Goal: Information Seeking & Learning: Learn about a topic

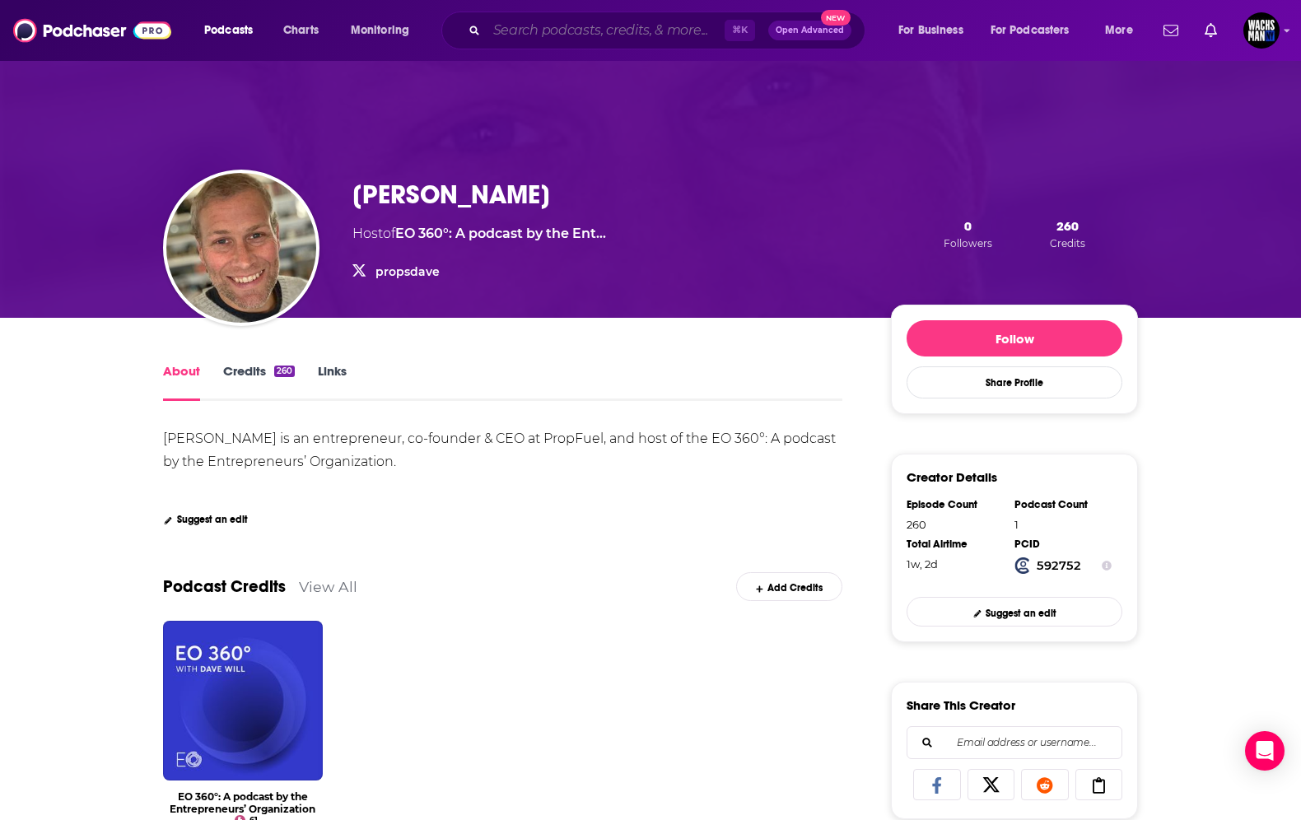
click at [553, 27] on input "Search podcasts, credits, & more..." at bounding box center [606, 30] width 238 height 26
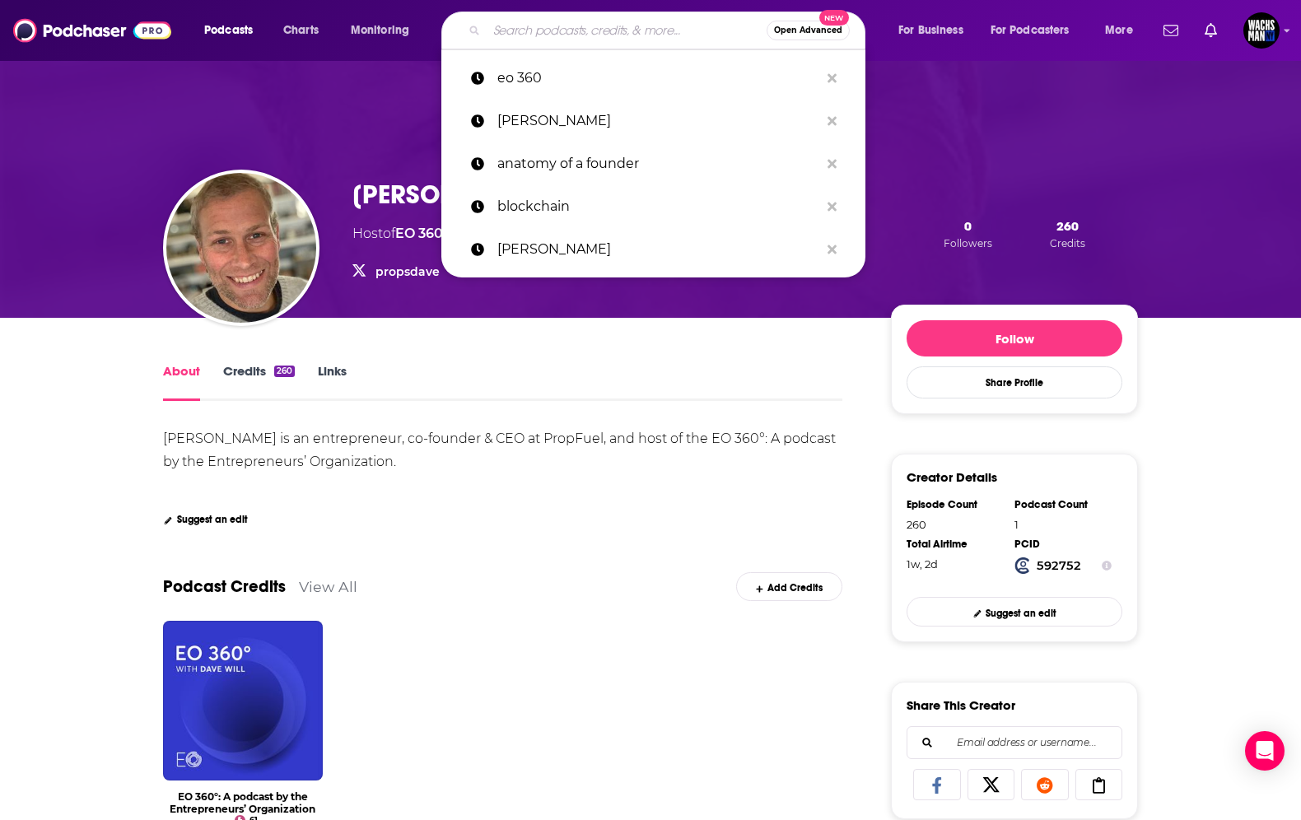
type input "t"
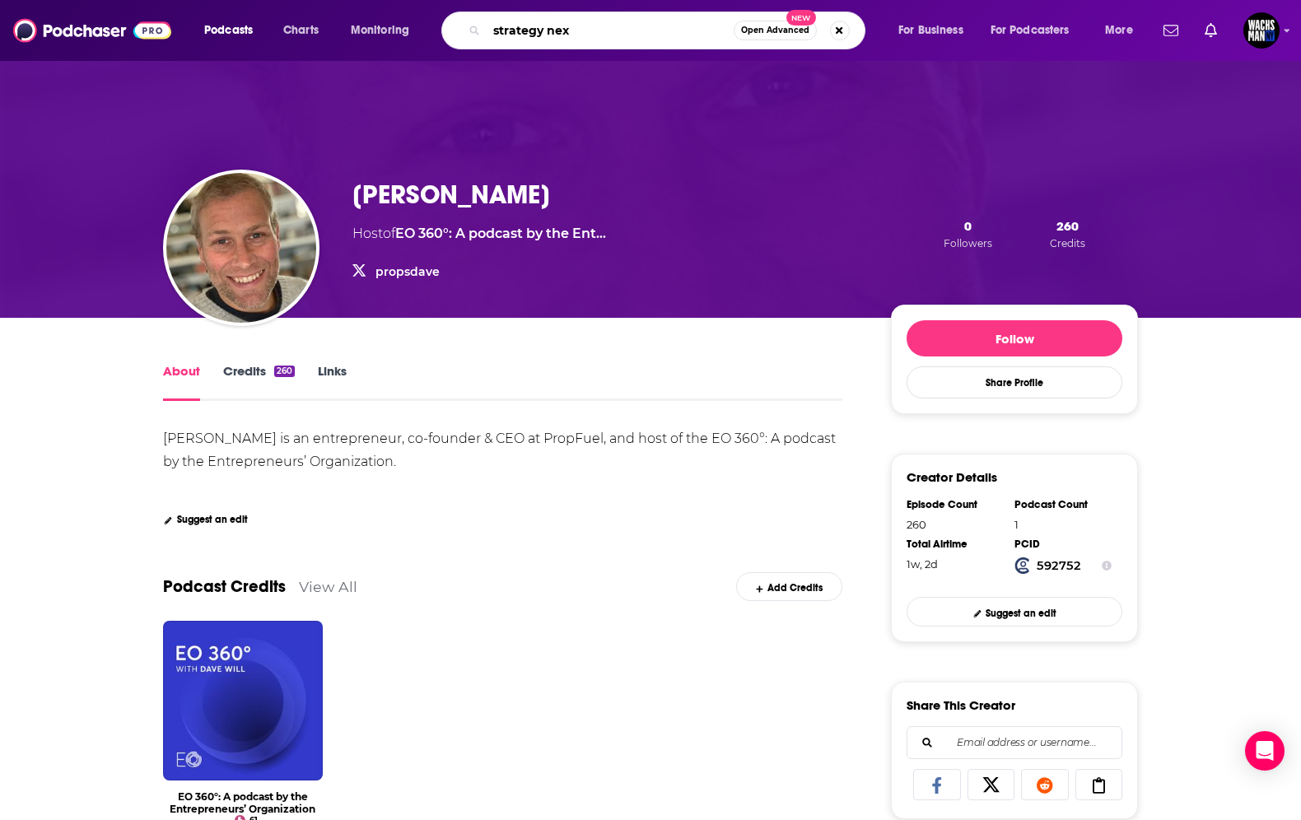
type input "strategy next"
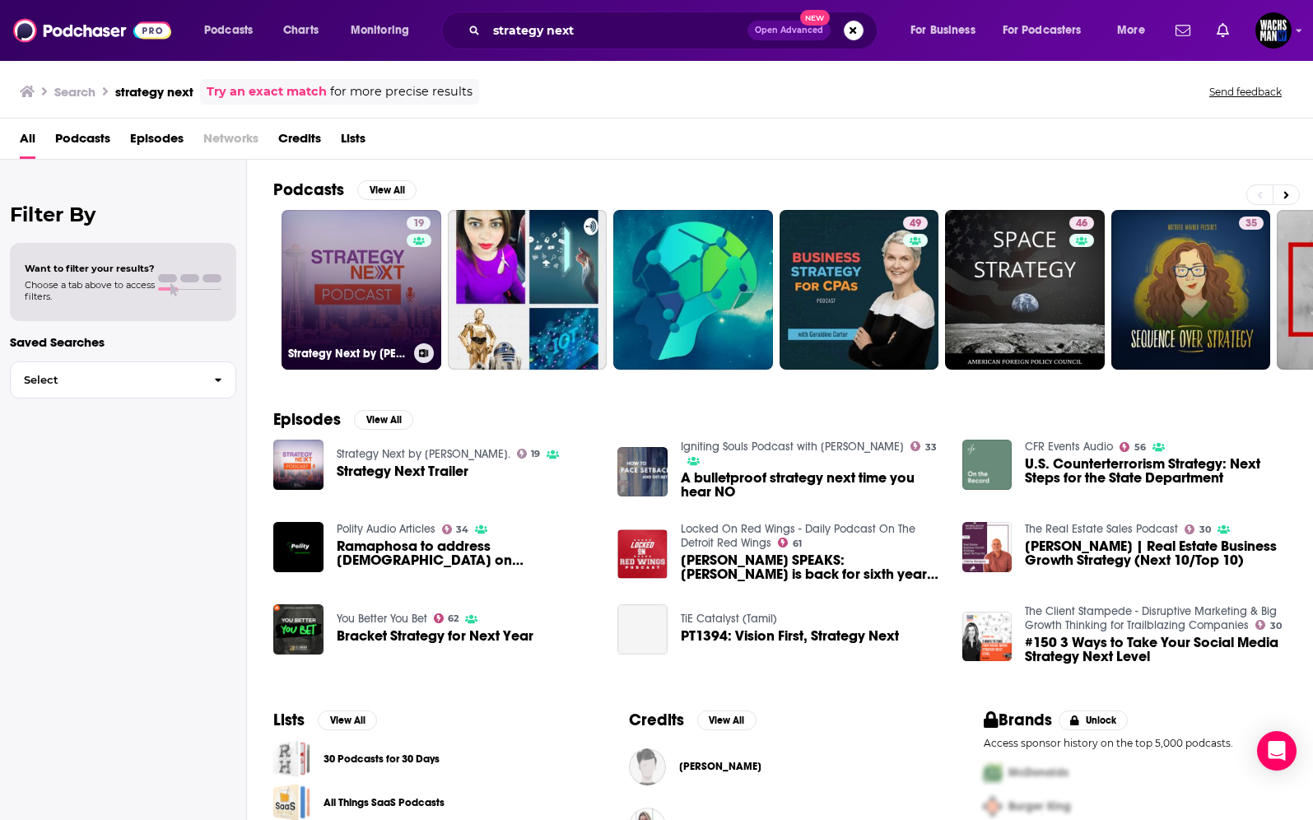
click at [369, 280] on link "19 Strategy Next by [PERSON_NAME]." at bounding box center [362, 290] width 160 height 160
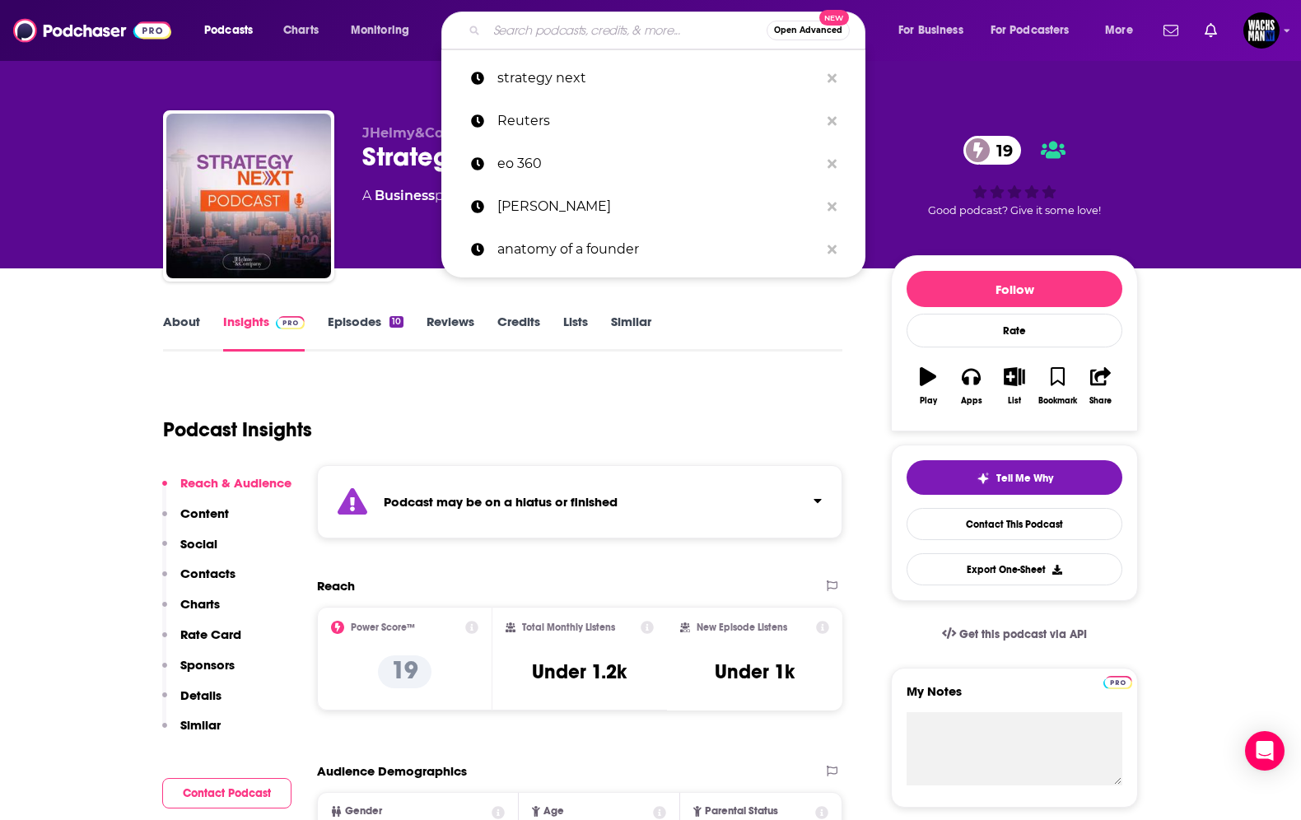
click at [561, 35] on input "Search podcasts, credits, & more..." at bounding box center [627, 30] width 280 height 26
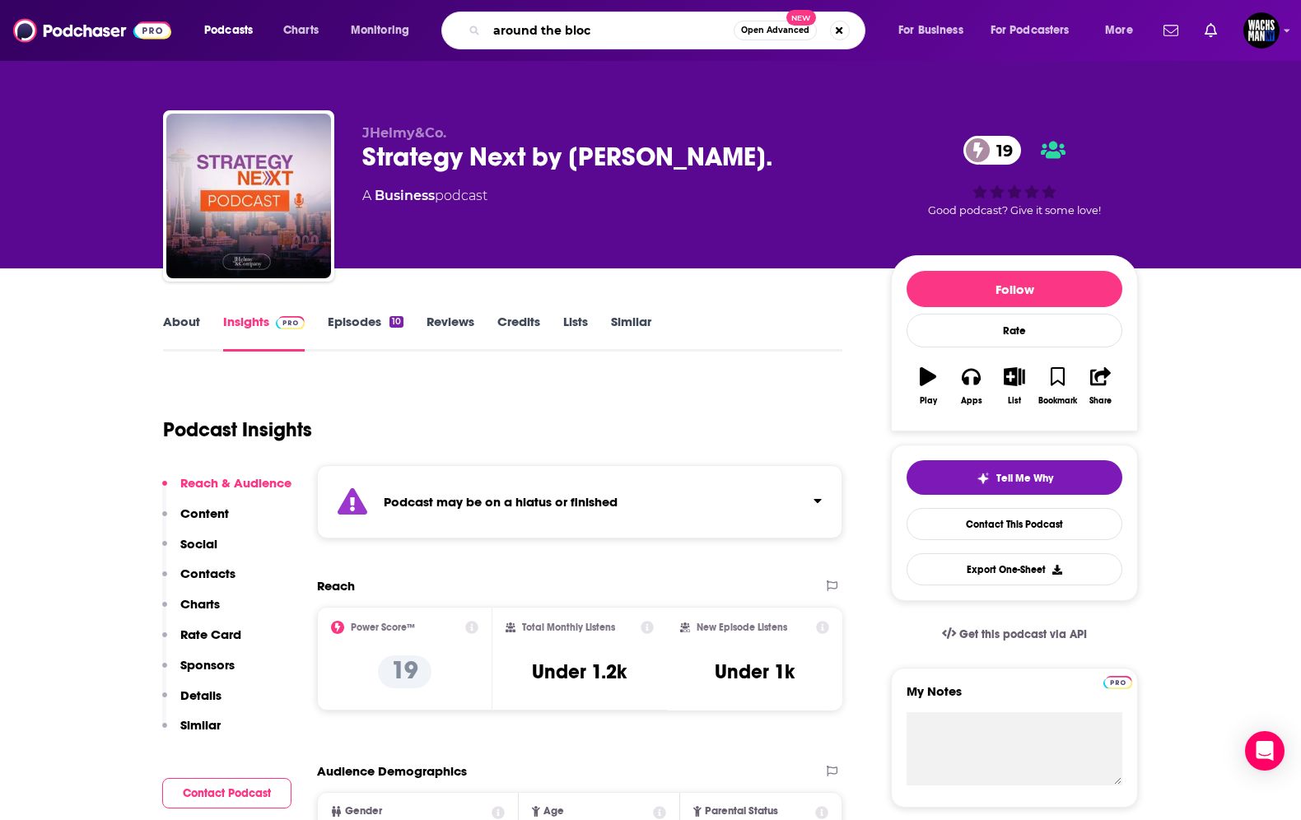
type input "around the block"
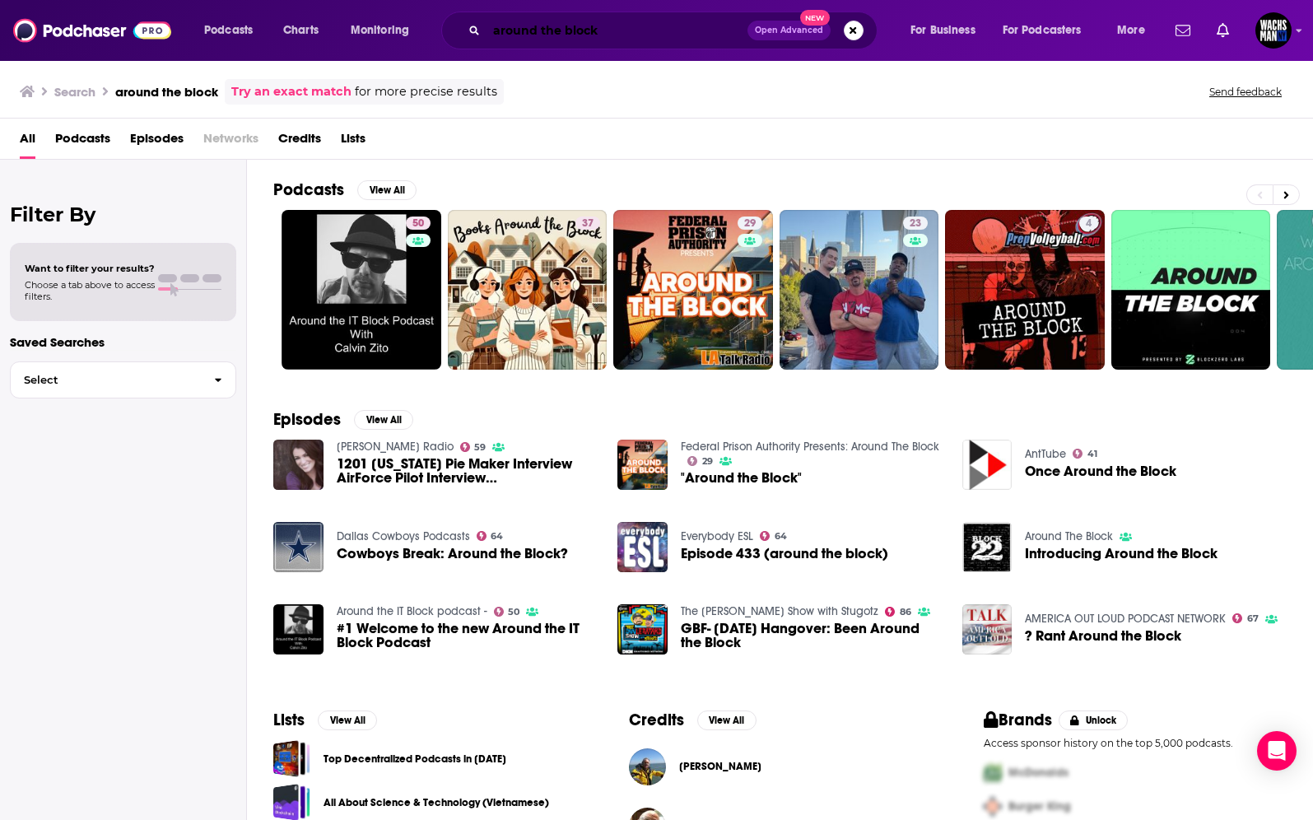
click at [628, 33] on input "around the block" at bounding box center [617, 30] width 261 height 26
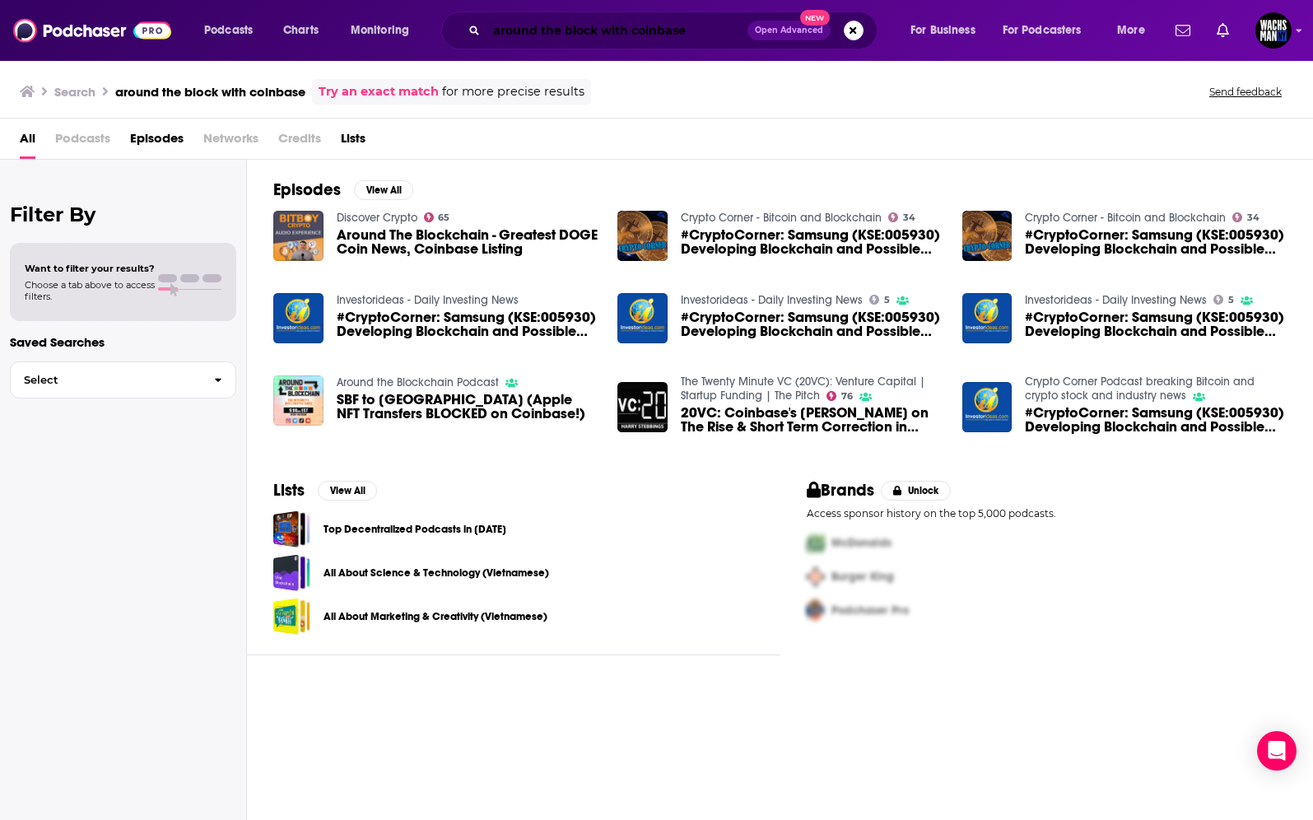
click at [673, 27] on input "around the block with coinbase" at bounding box center [617, 30] width 261 height 26
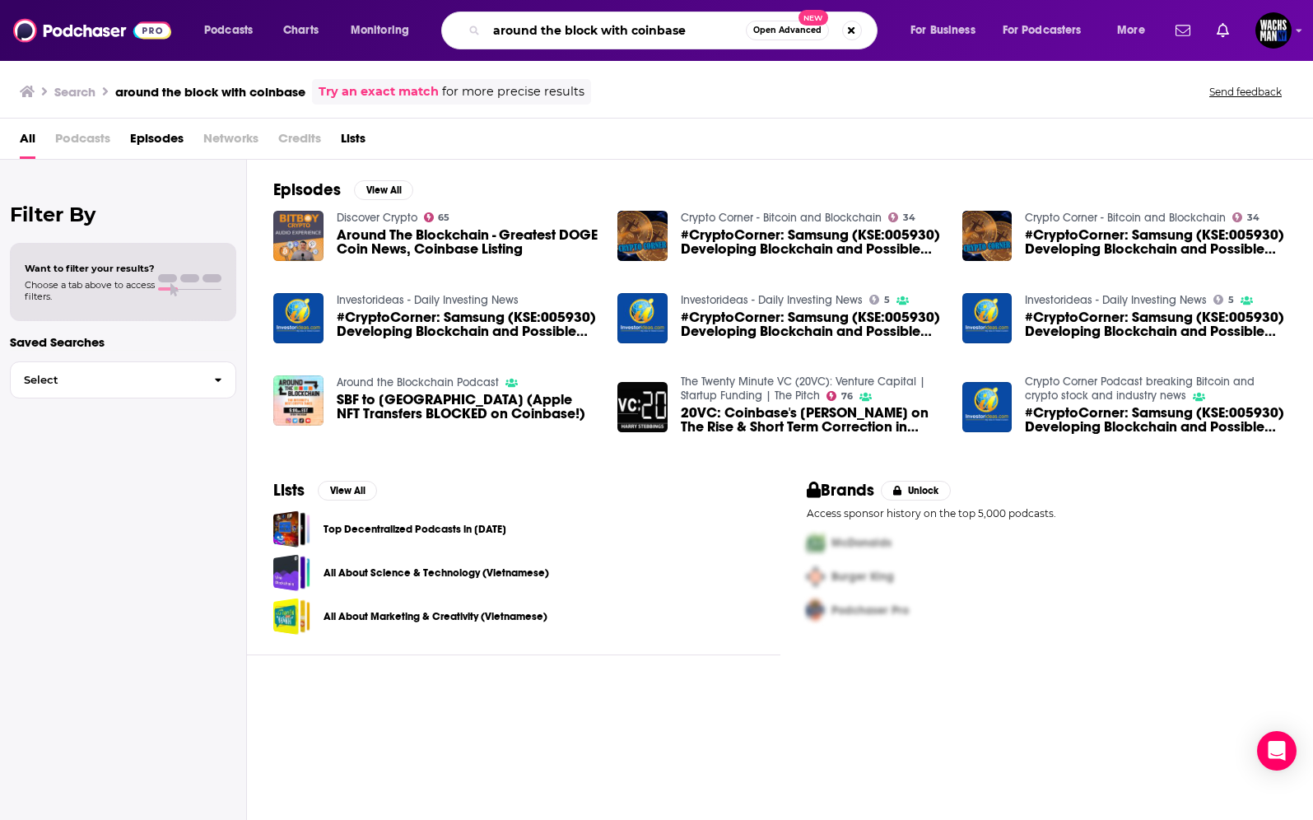
drag, startPoint x: 702, startPoint y: 28, endPoint x: 567, endPoint y: 37, distance: 135.4
click at [567, 37] on input "around the block with coinbase" at bounding box center [616, 30] width 259 height 26
type input "around the coin"
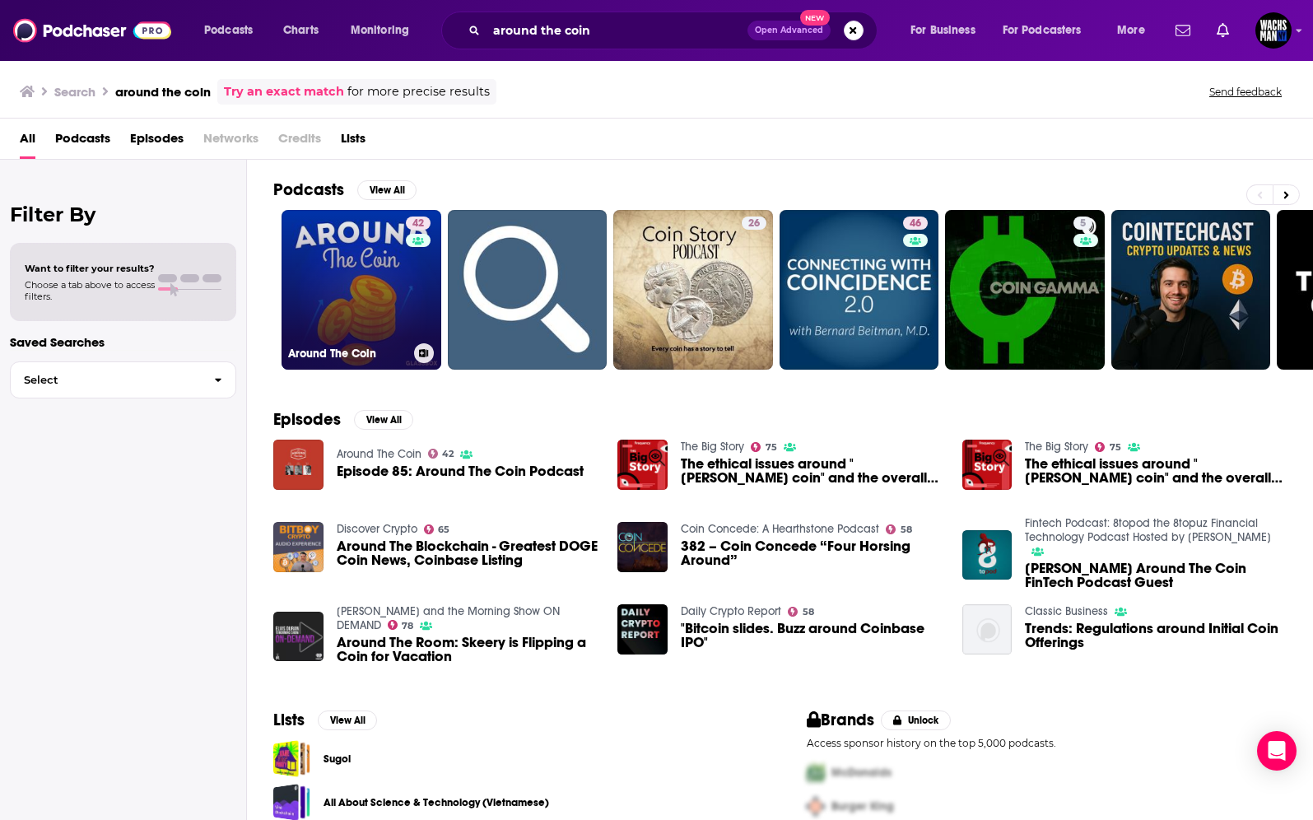
click at [337, 296] on link "42 Around The Coin" at bounding box center [362, 290] width 160 height 160
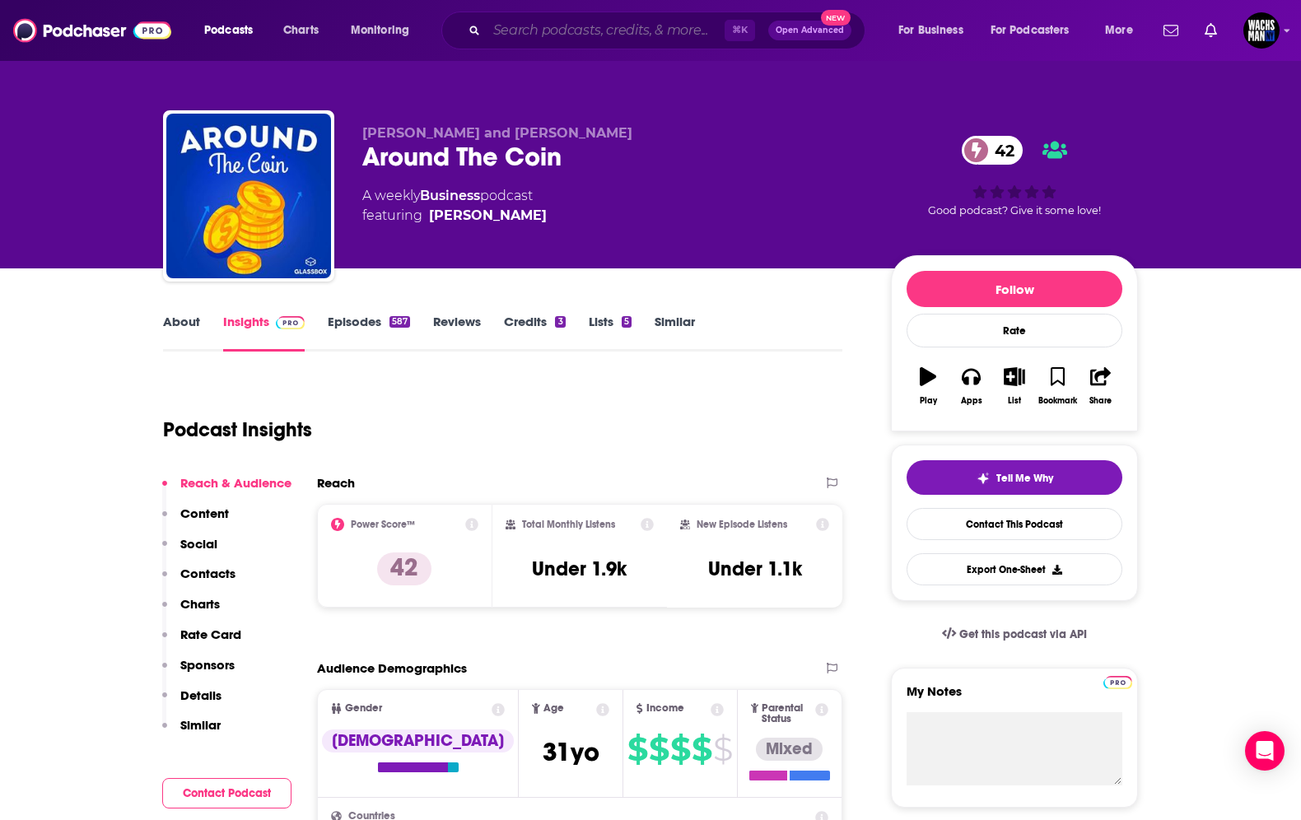
click at [617, 31] on input "Search podcasts, credits, & more..." at bounding box center [606, 30] width 238 height 26
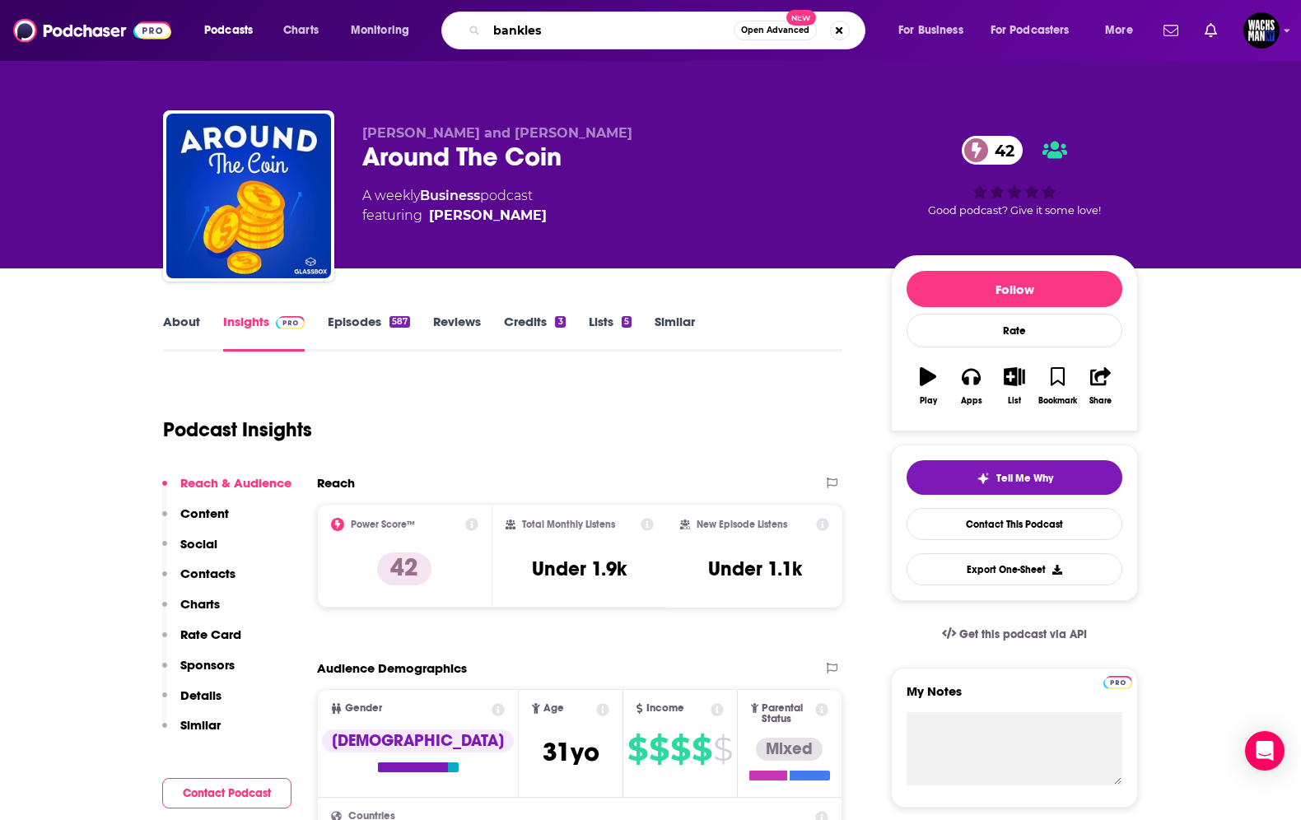
type input "bankless"
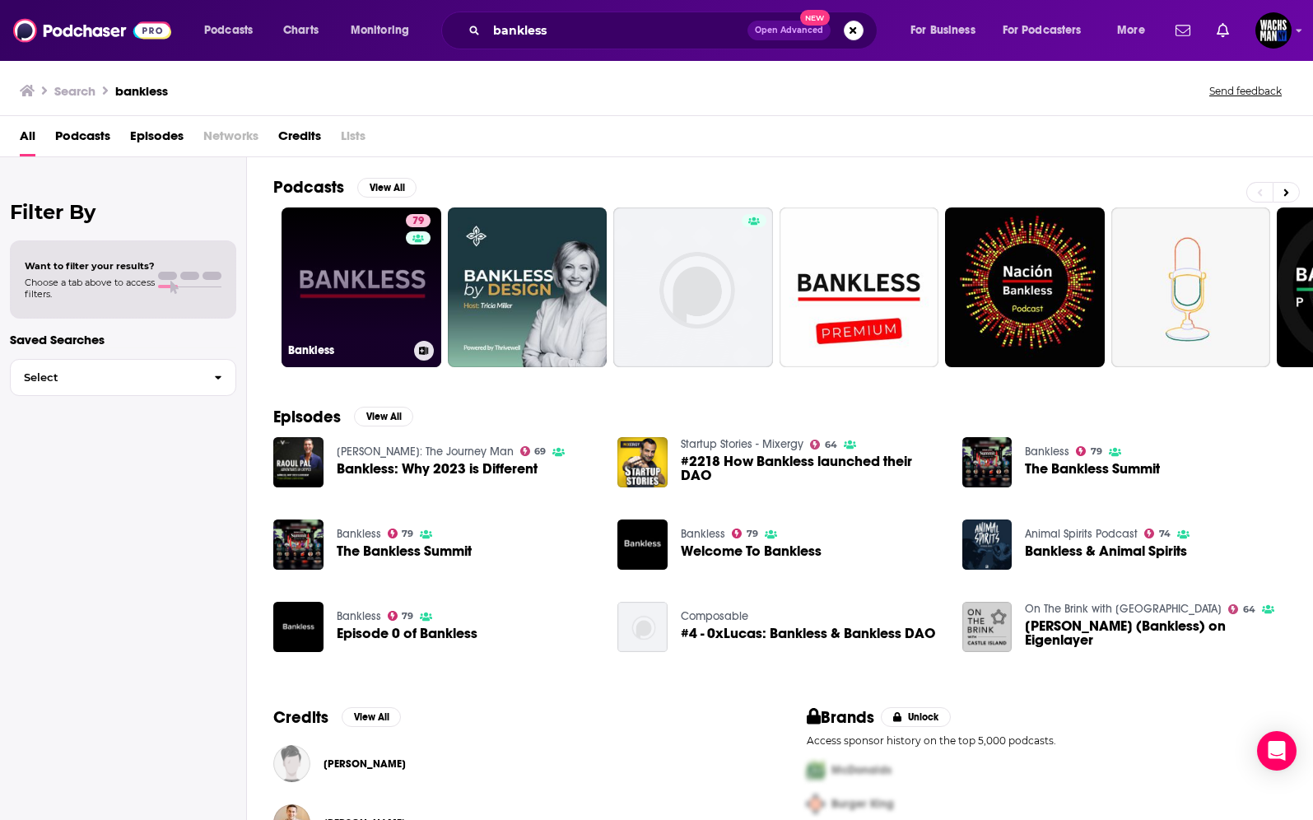
click at [328, 295] on link "79 Bankless" at bounding box center [362, 288] width 160 height 160
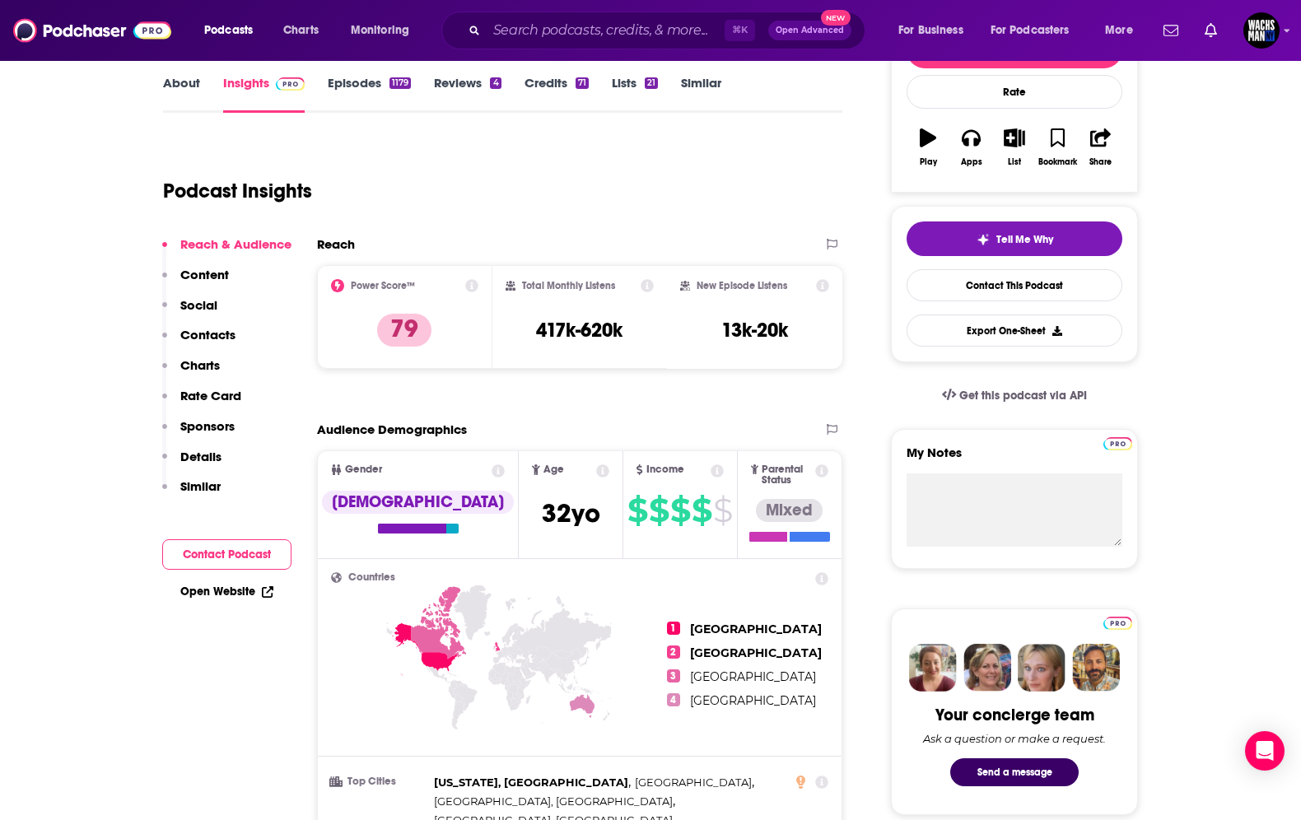
scroll to position [249, 0]
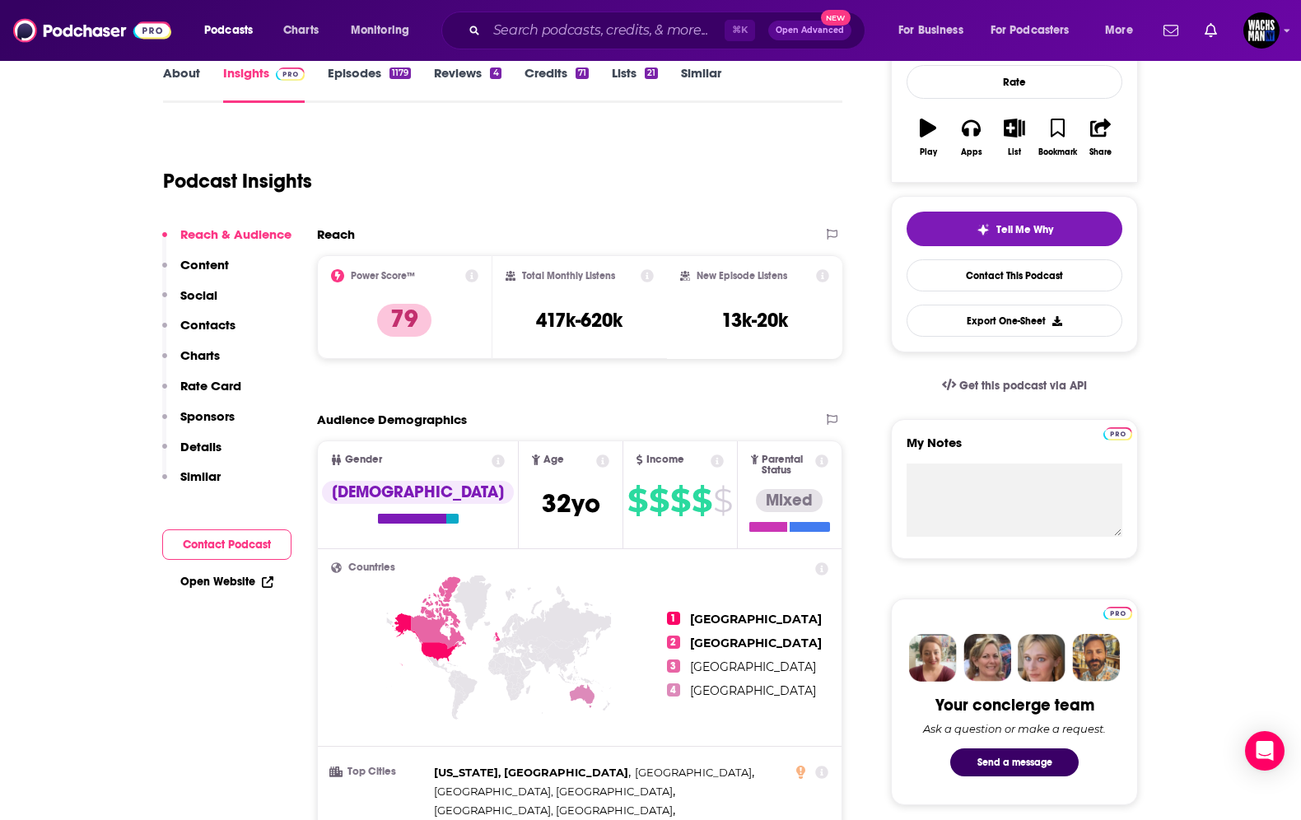
click at [209, 267] on p "Content" at bounding box center [204, 265] width 49 height 16
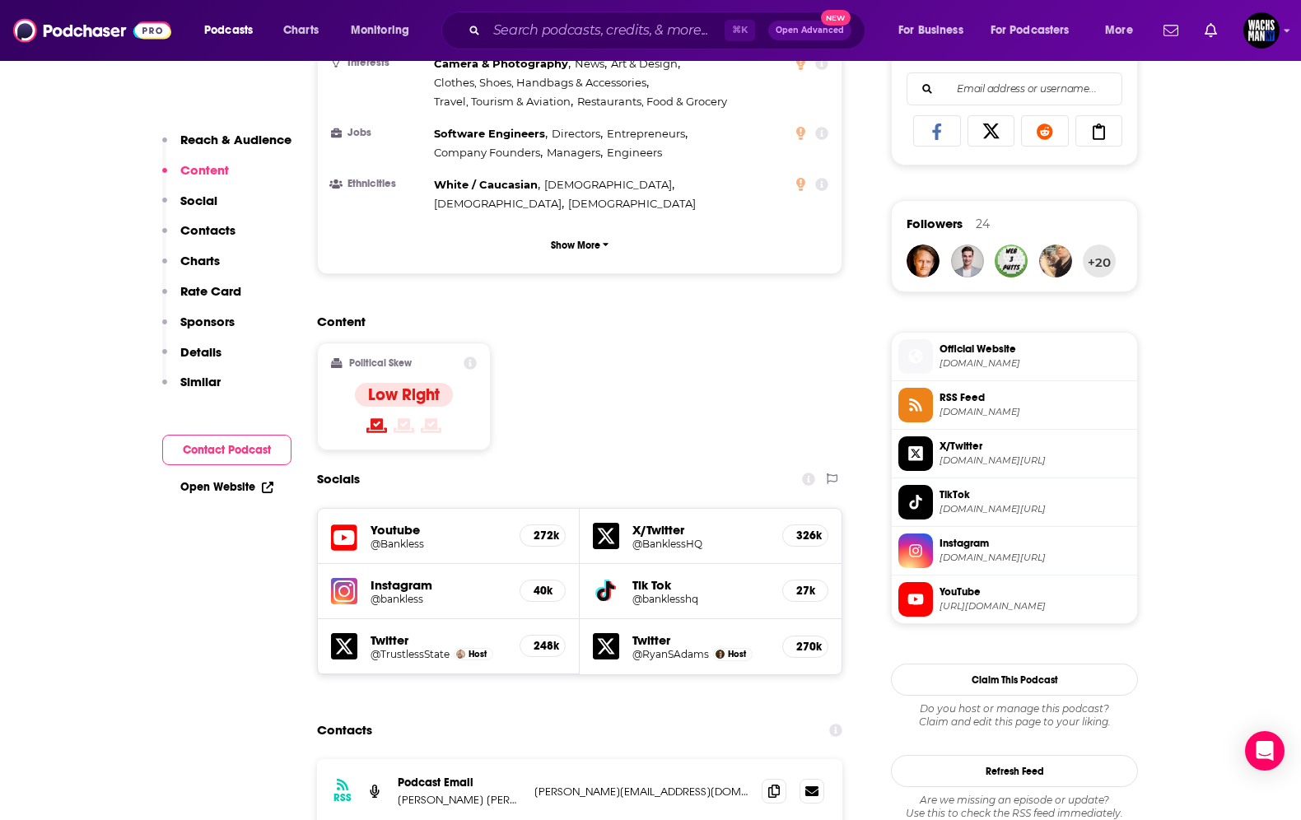
scroll to position [1066, 0]
click at [198, 205] on p "Social" at bounding box center [198, 201] width 37 height 16
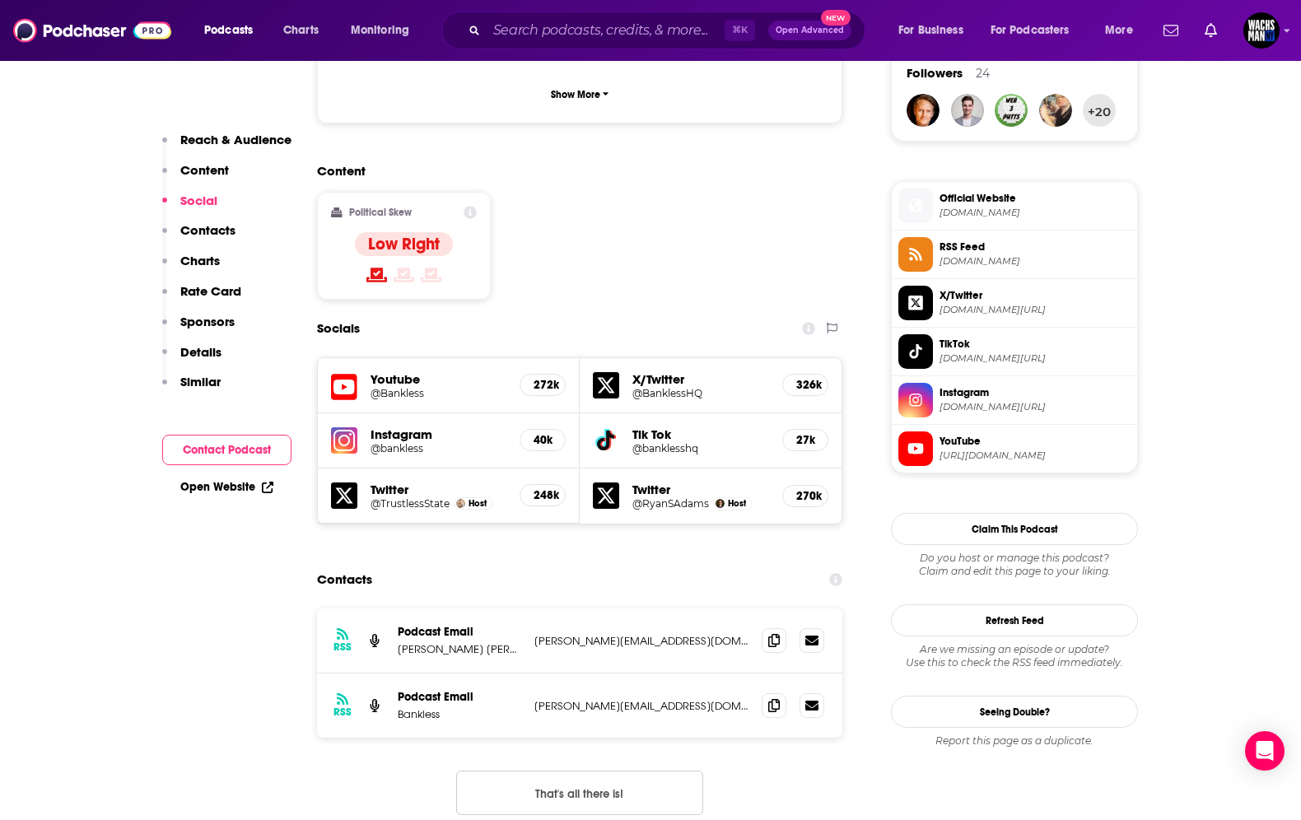
click at [212, 222] on p "Contacts" at bounding box center [207, 230] width 55 height 16
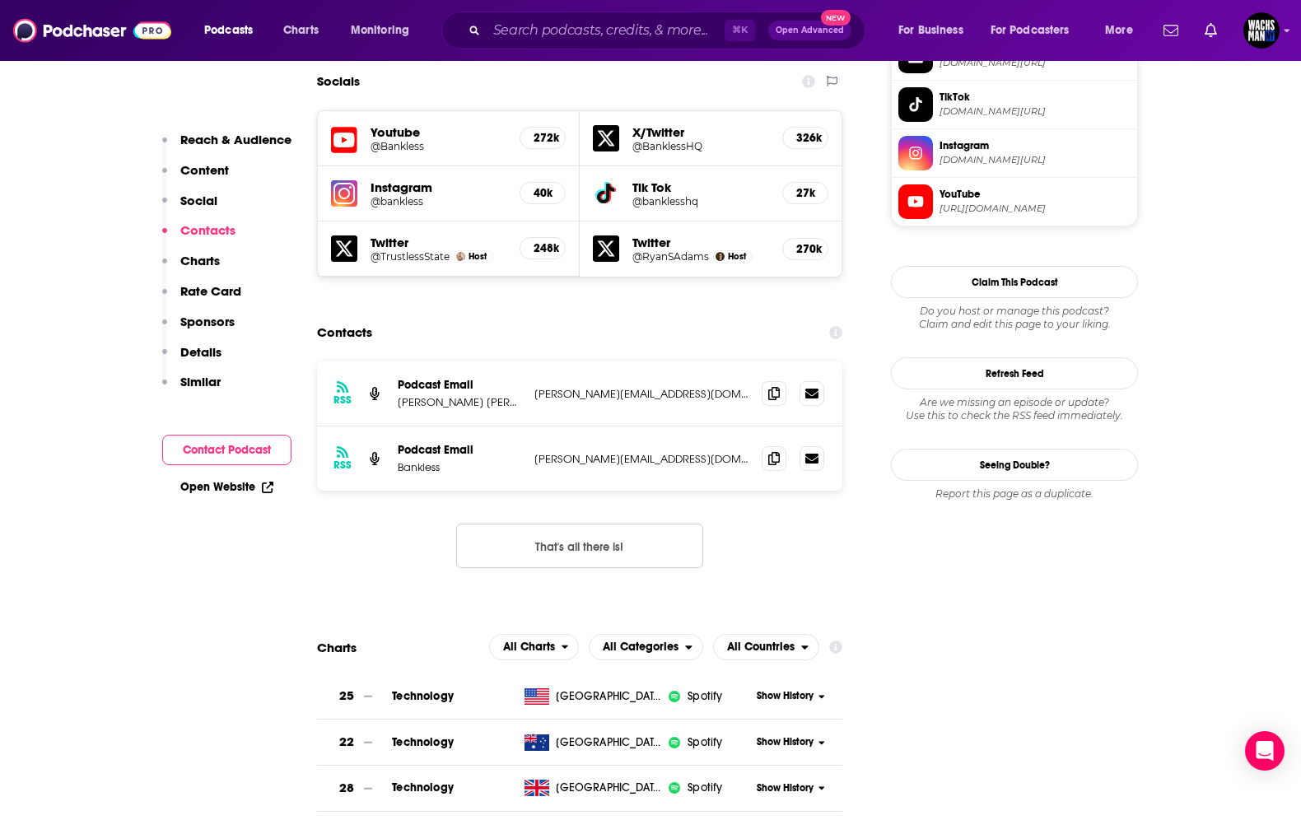
scroll to position [1467, 0]
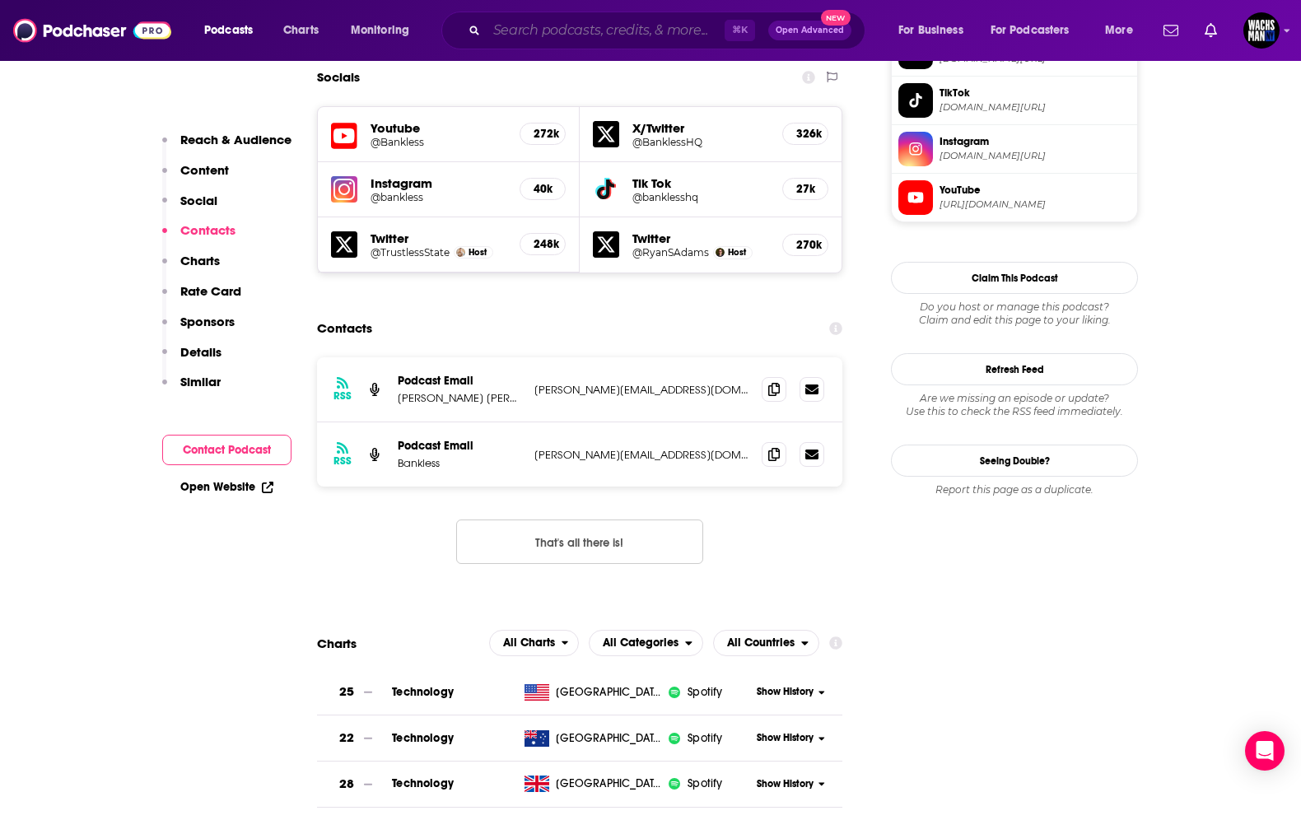
click at [528, 30] on input "Search podcasts, credits, & more..." at bounding box center [606, 30] width 238 height 26
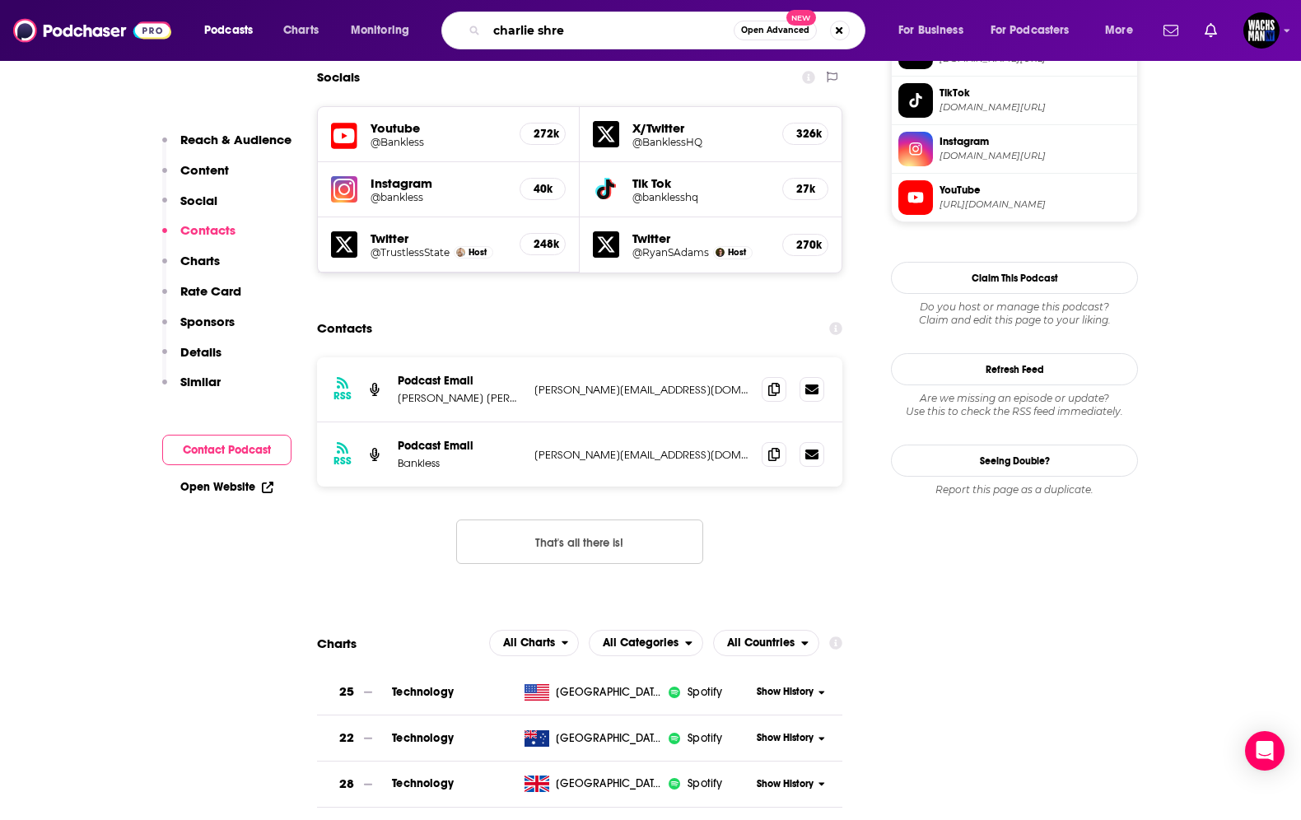
type input "[PERSON_NAME]"
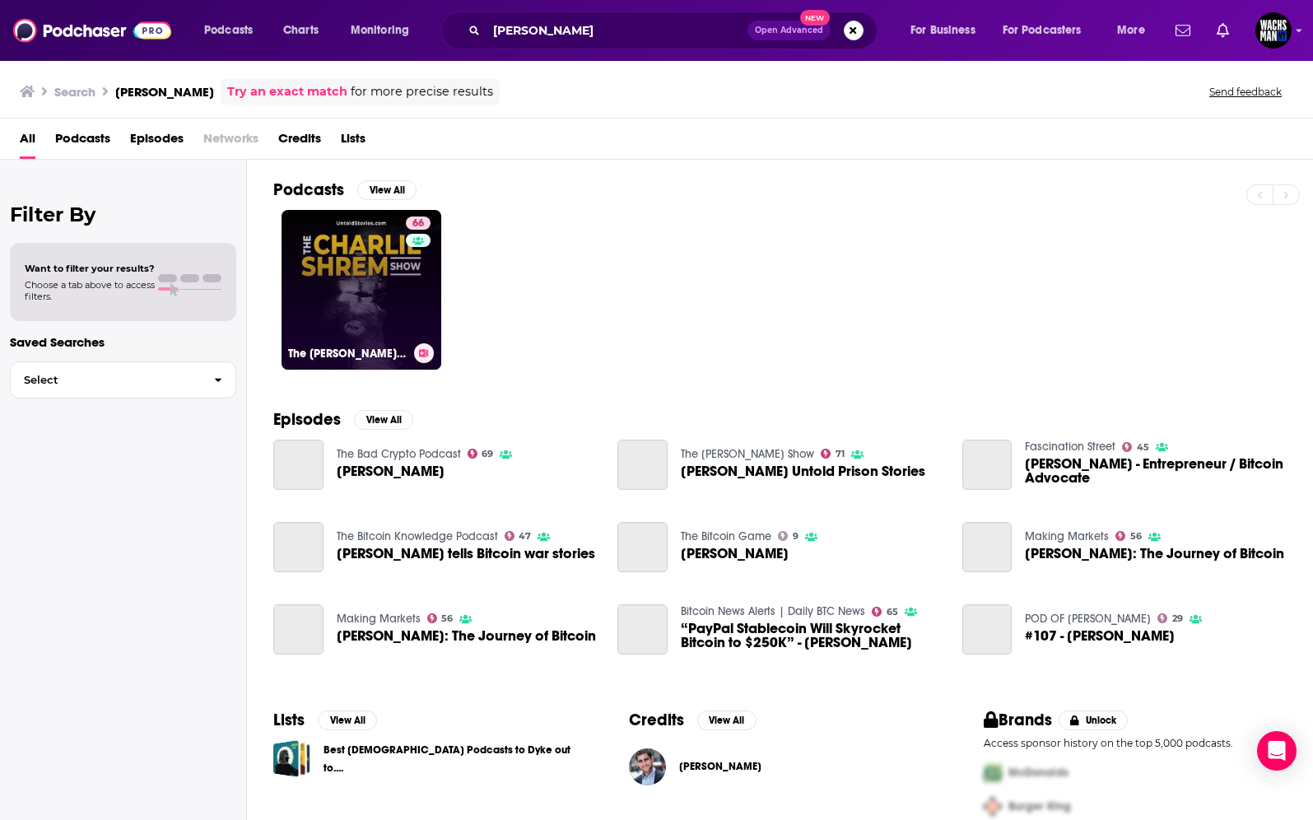
click at [354, 264] on link "66 The [PERSON_NAME] Show" at bounding box center [362, 290] width 160 height 160
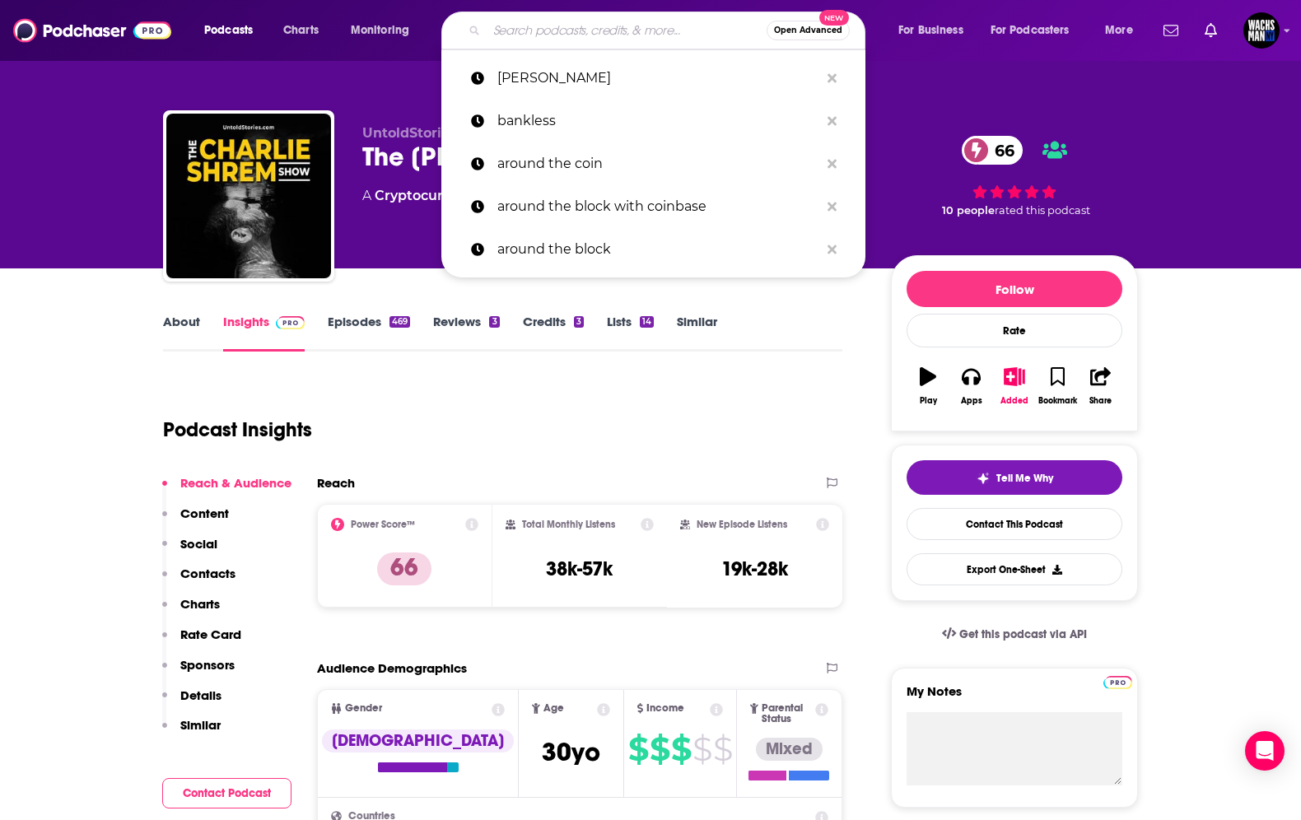
click at [507, 32] on input "Search podcasts, credits, & more..." at bounding box center [627, 30] width 280 height 26
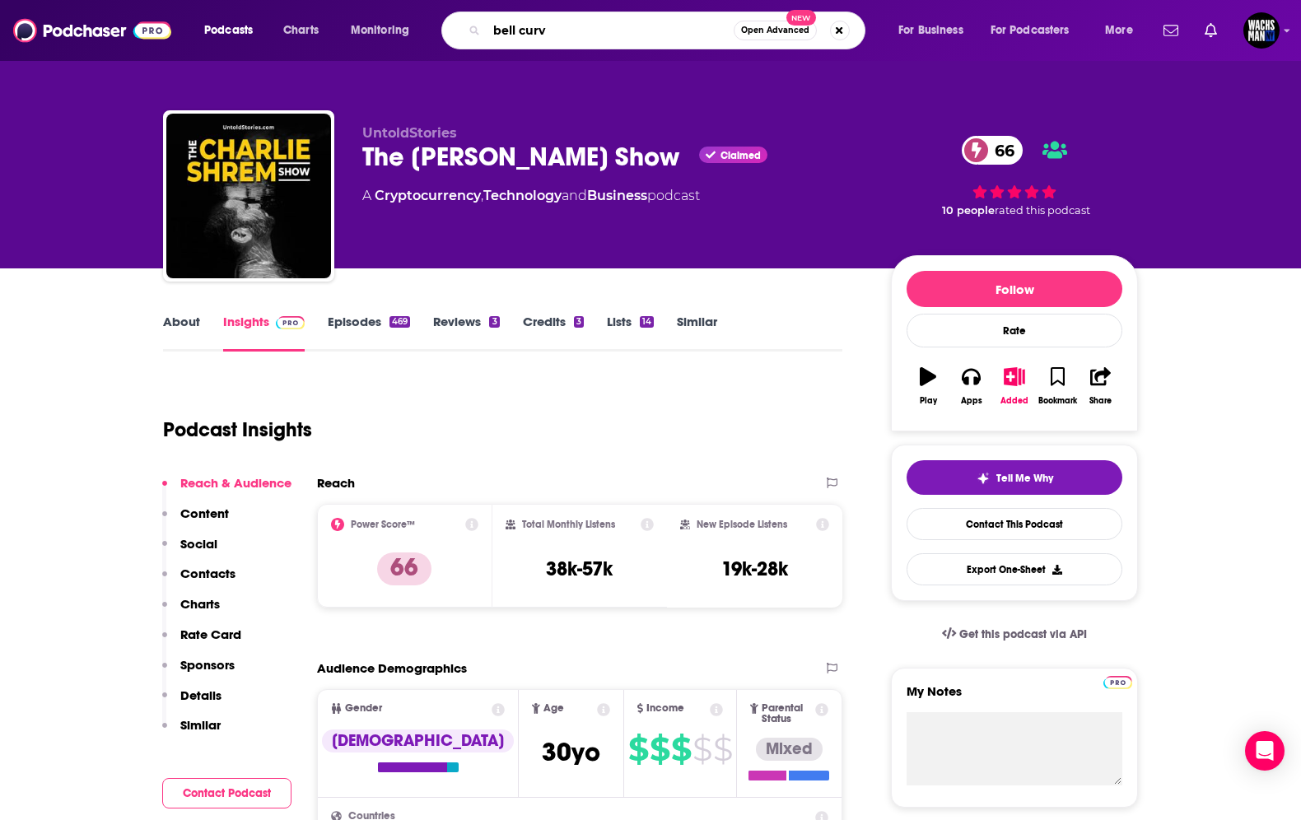
type input "bell curve"
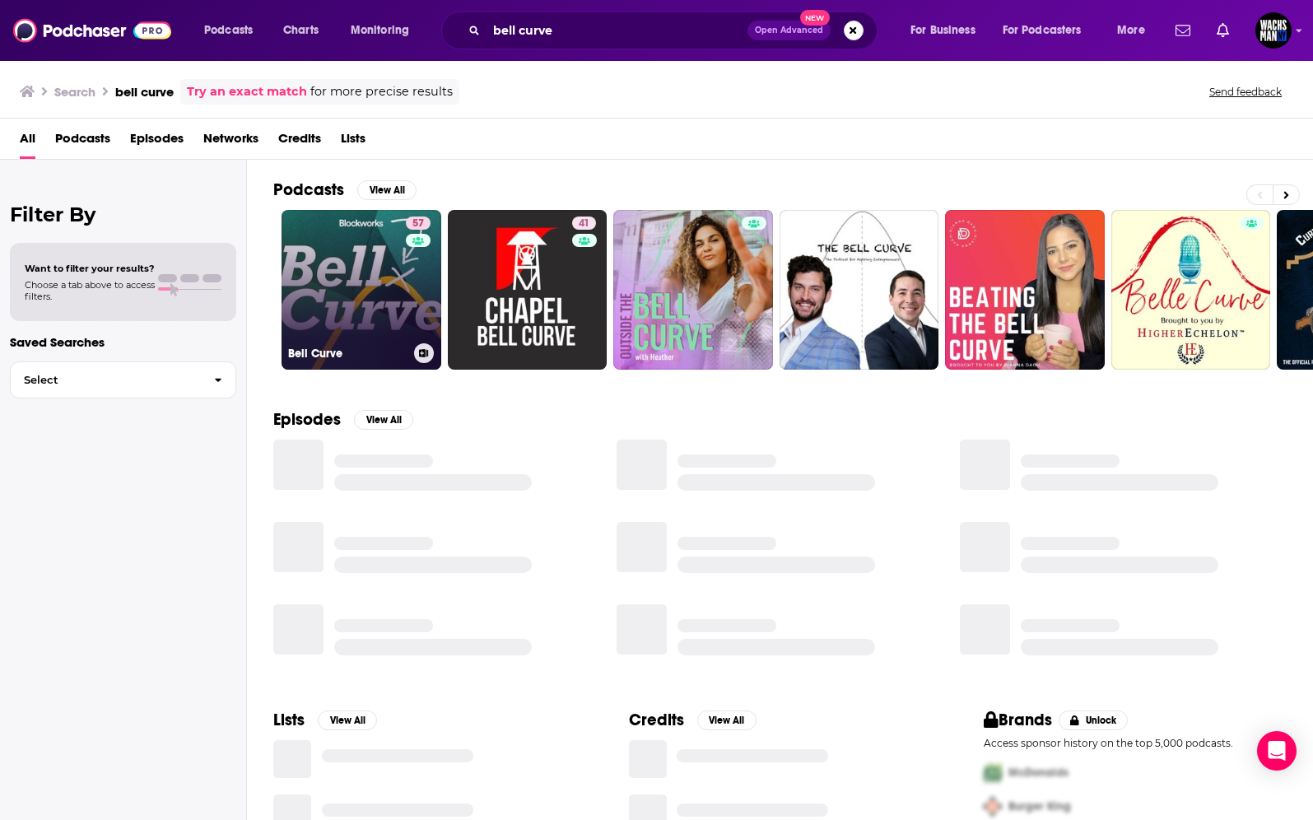
click at [374, 315] on link "57 Bell Curve" at bounding box center [362, 290] width 160 height 160
